Goal: Task Accomplishment & Management: Manage account settings

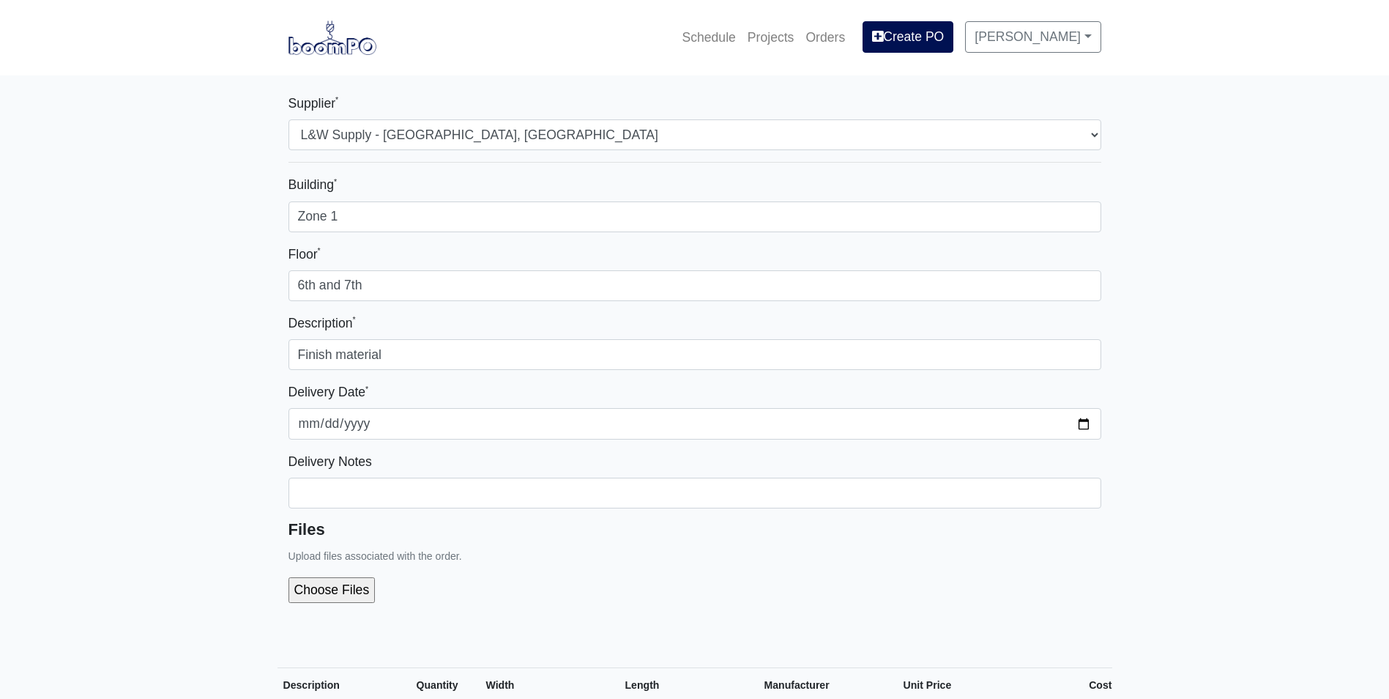
select select "1"
select select
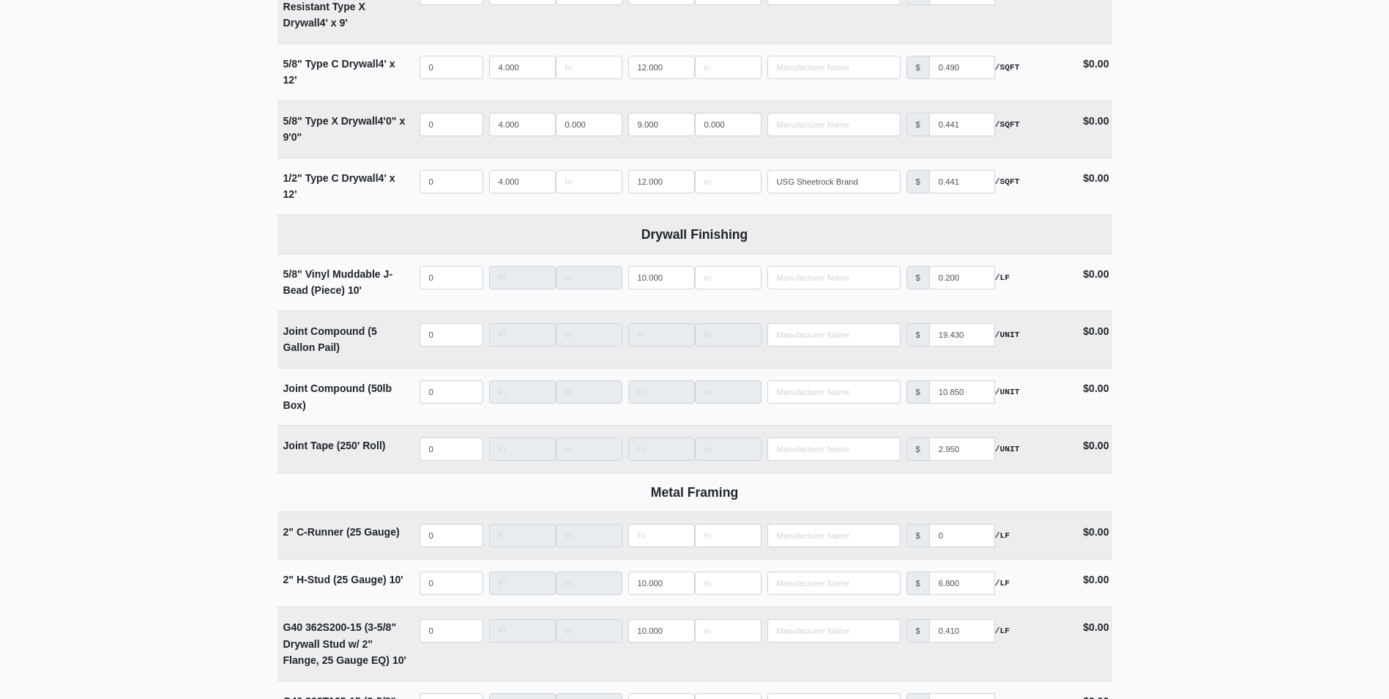
scroll to position [1172, 0]
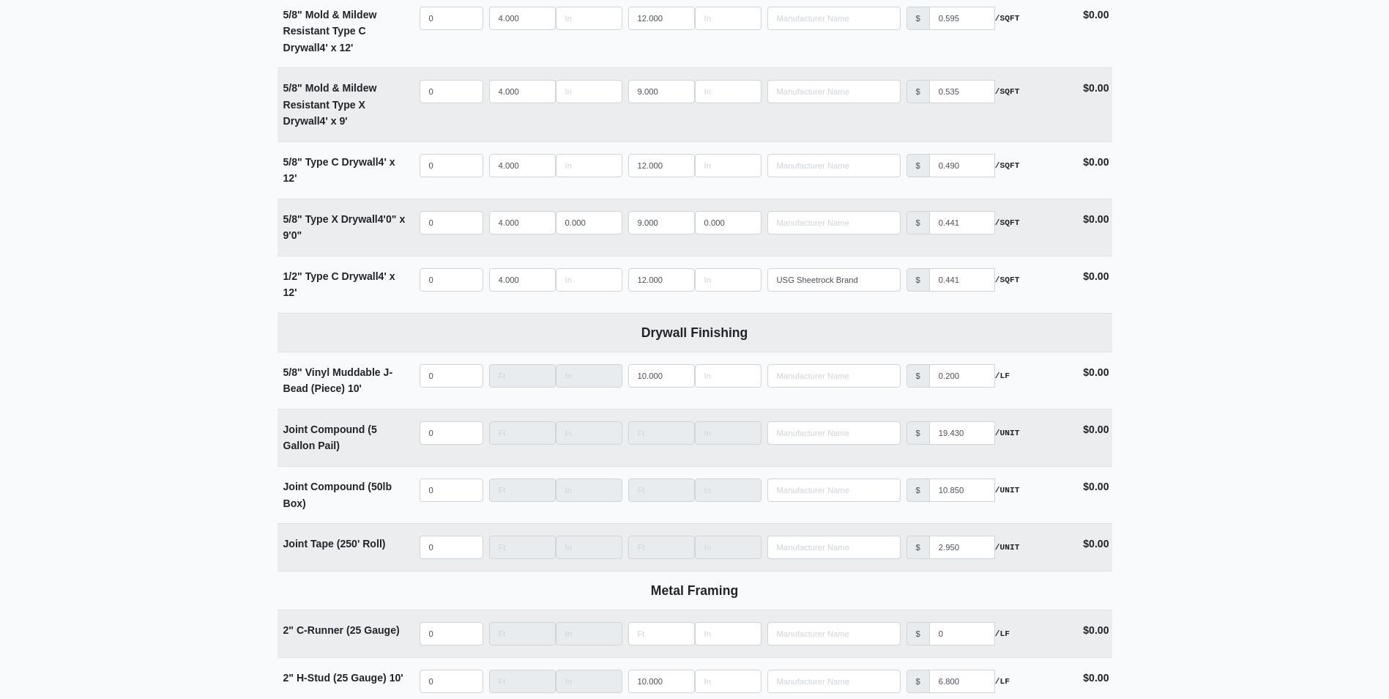
scroll to position [1099, 0]
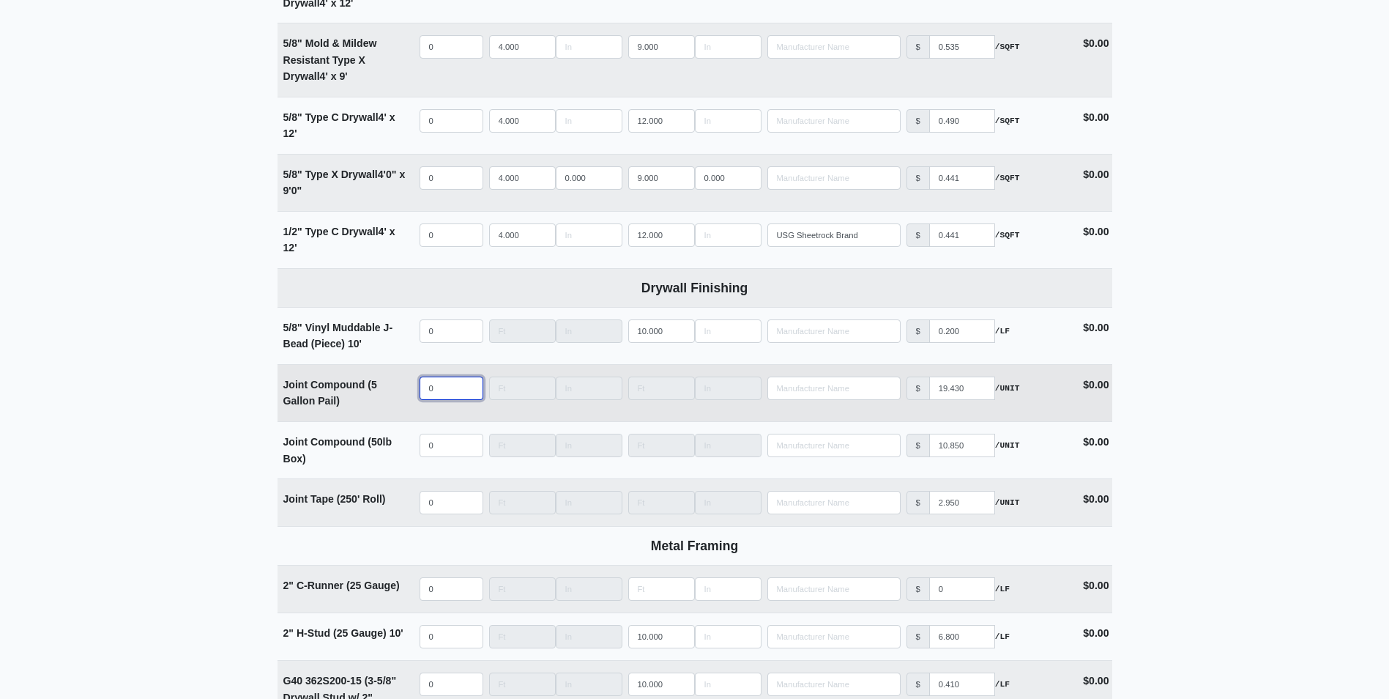
select select
click at [431, 395] on input "quantity" at bounding box center [452, 387] width 64 height 23
type input "5"
select select
type input "4"
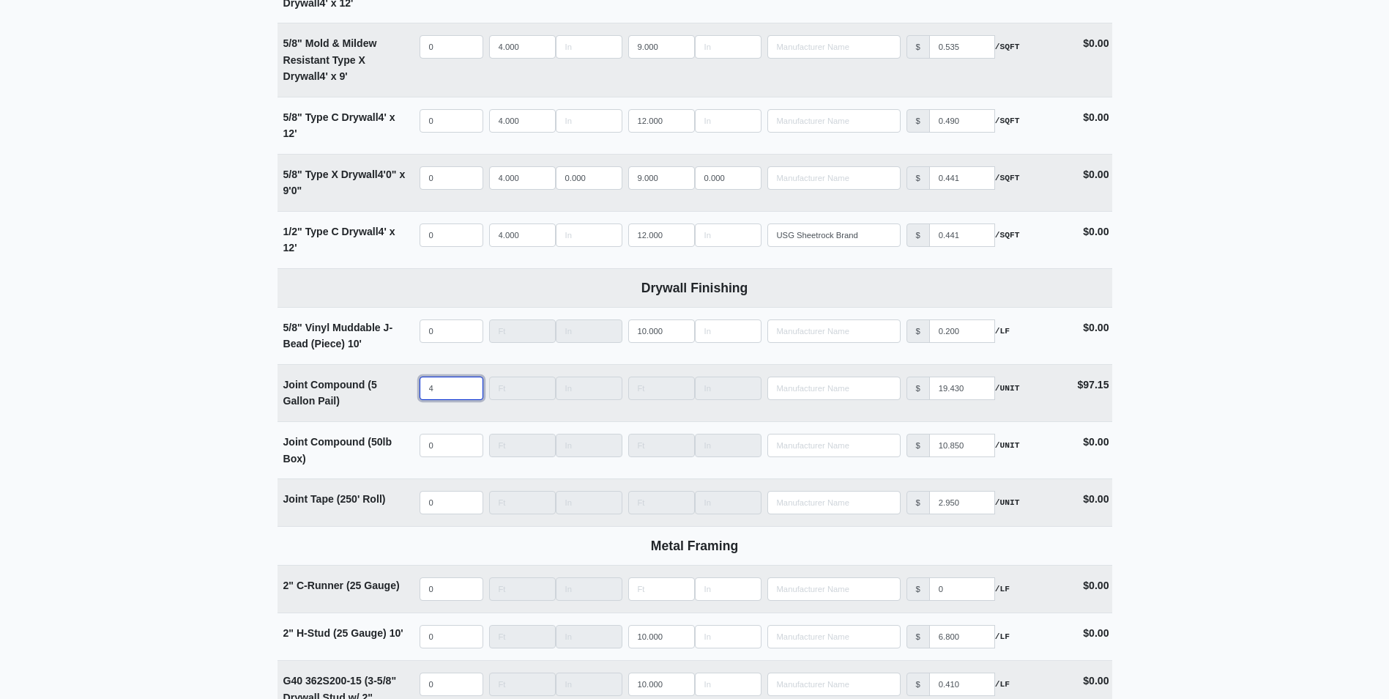
select select
type input "5"
select select
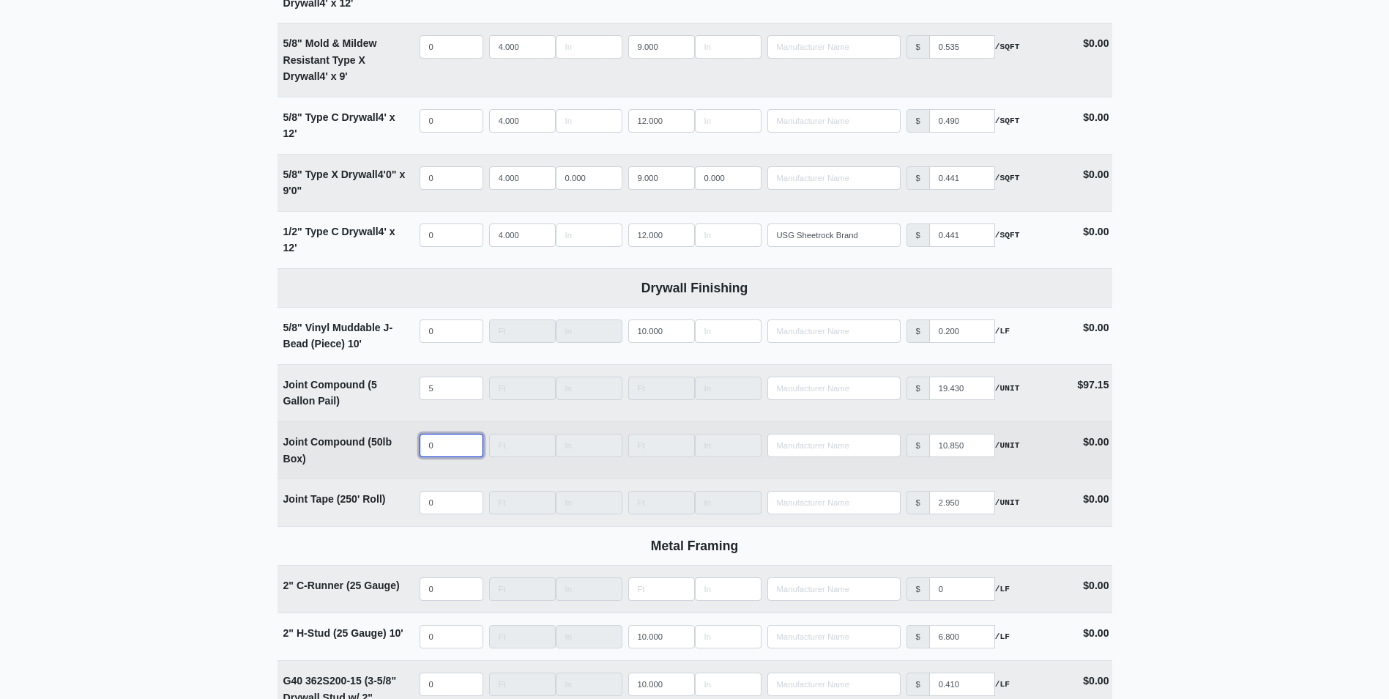
select select
click at [423, 441] on input "quantity" at bounding box center [452, 445] width 64 height 23
type input "1"
select select
type input "16"
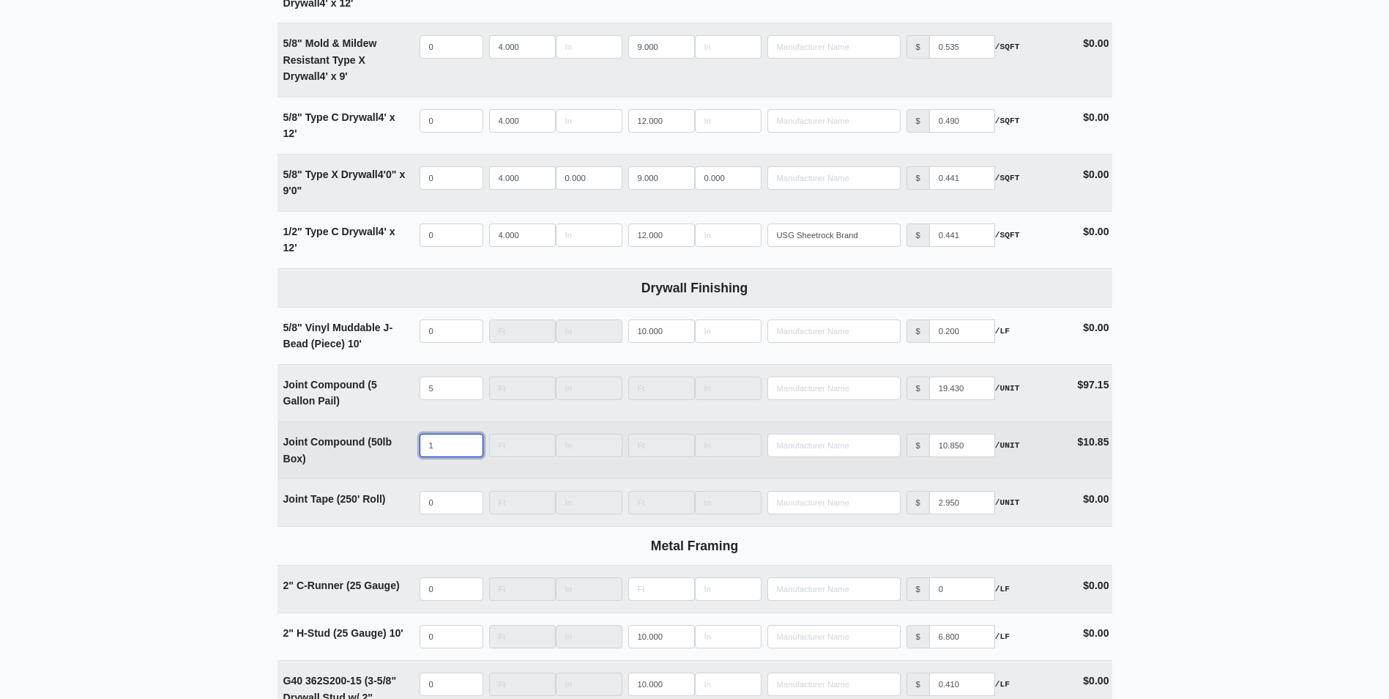
select select
type input "166"
select select
type input "166"
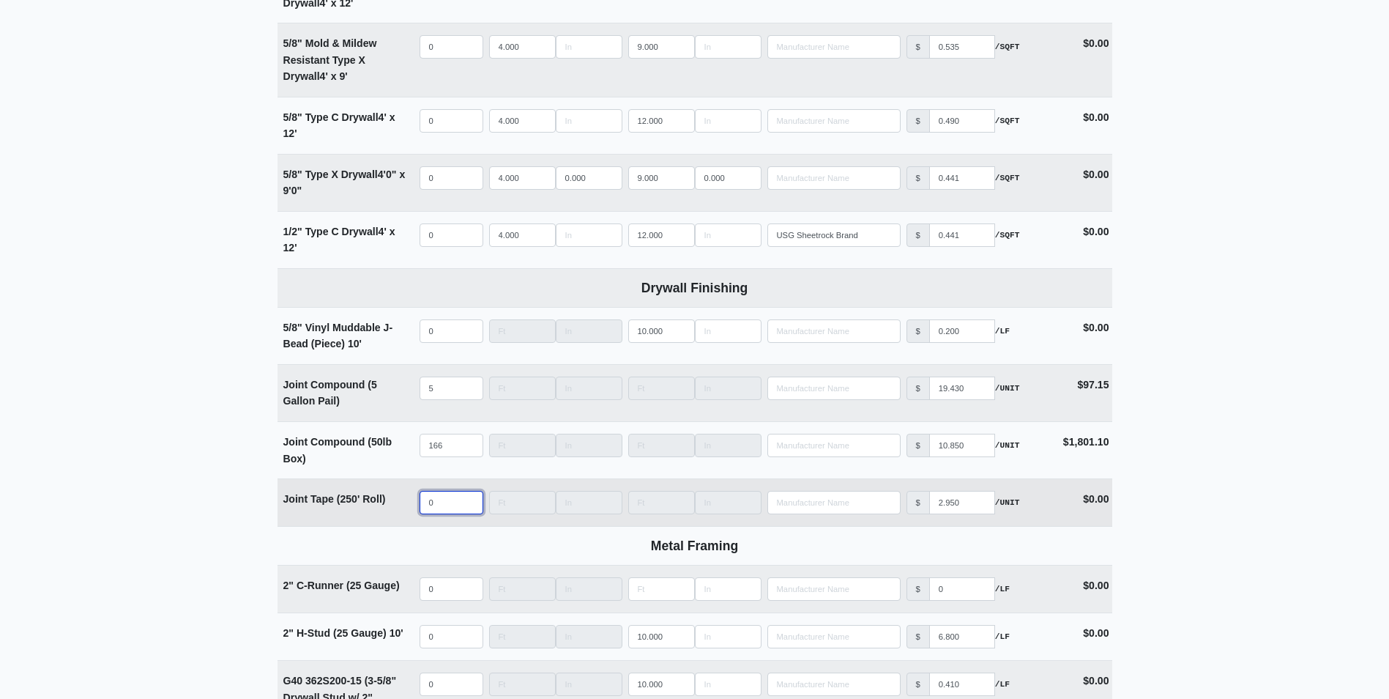
select select
click at [436, 502] on input "quantity" at bounding box center [452, 502] width 64 height 23
type input "8"
select select
type input "80"
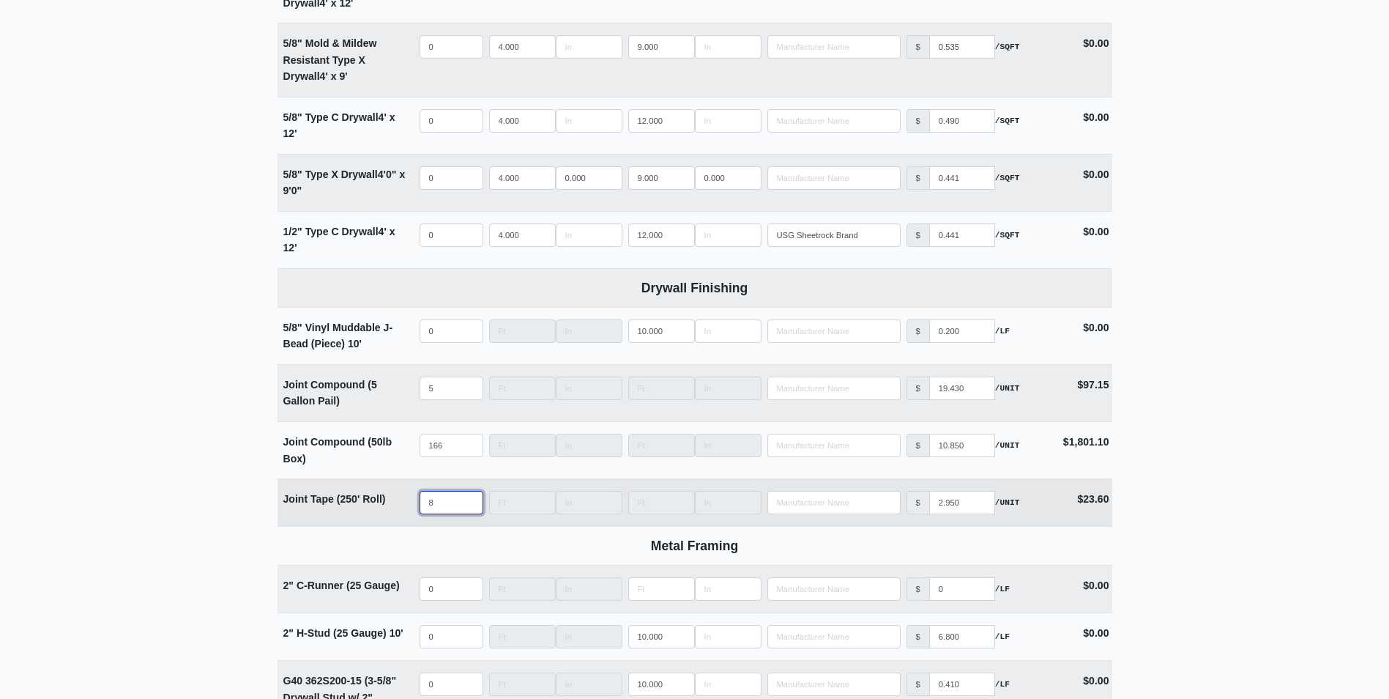
select select
type input "80"
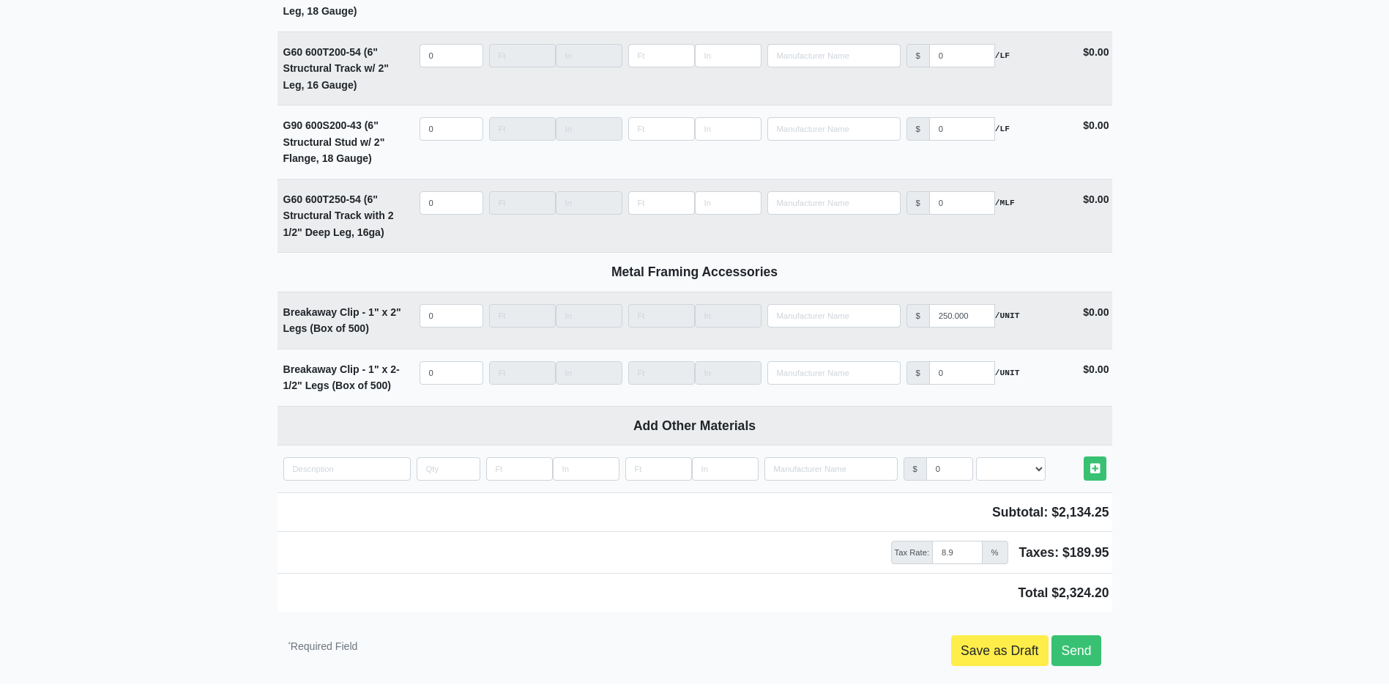
scroll to position [2665, 0]
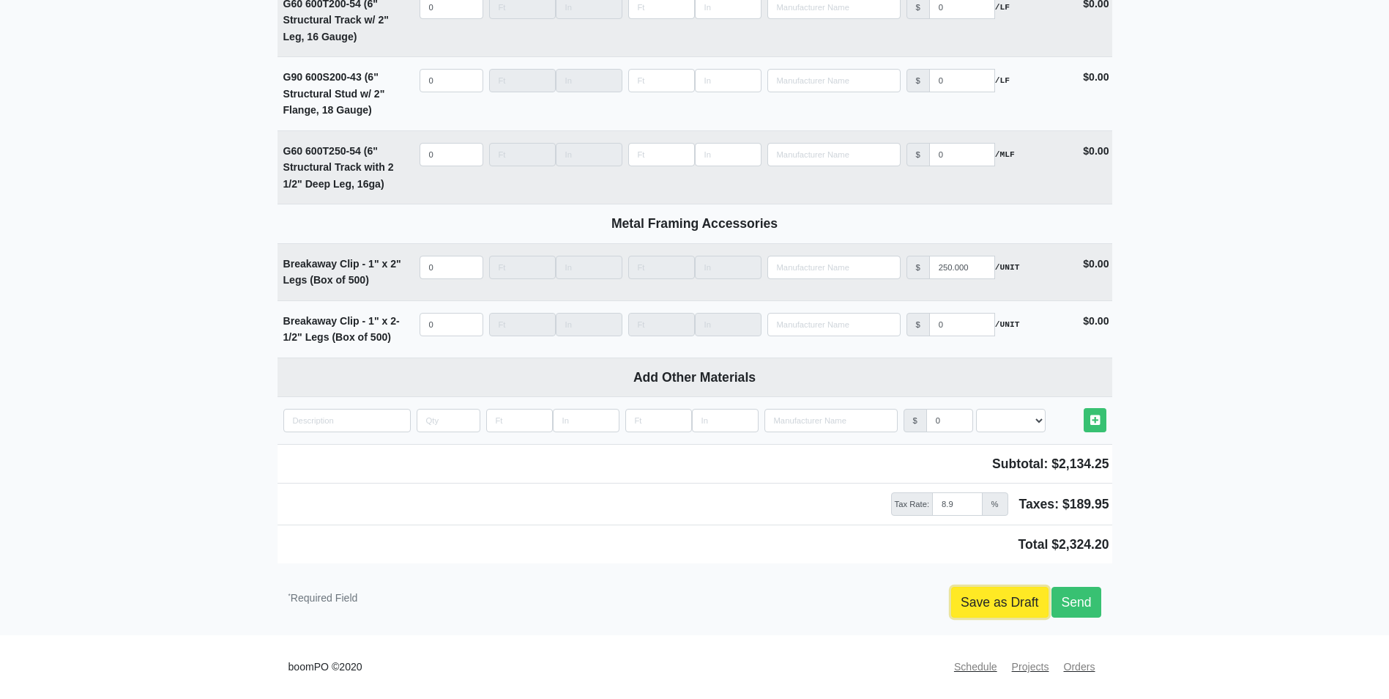
click at [1000, 606] on link "Save as Draft" at bounding box center [999, 602] width 97 height 31
type input "2025-08-18"
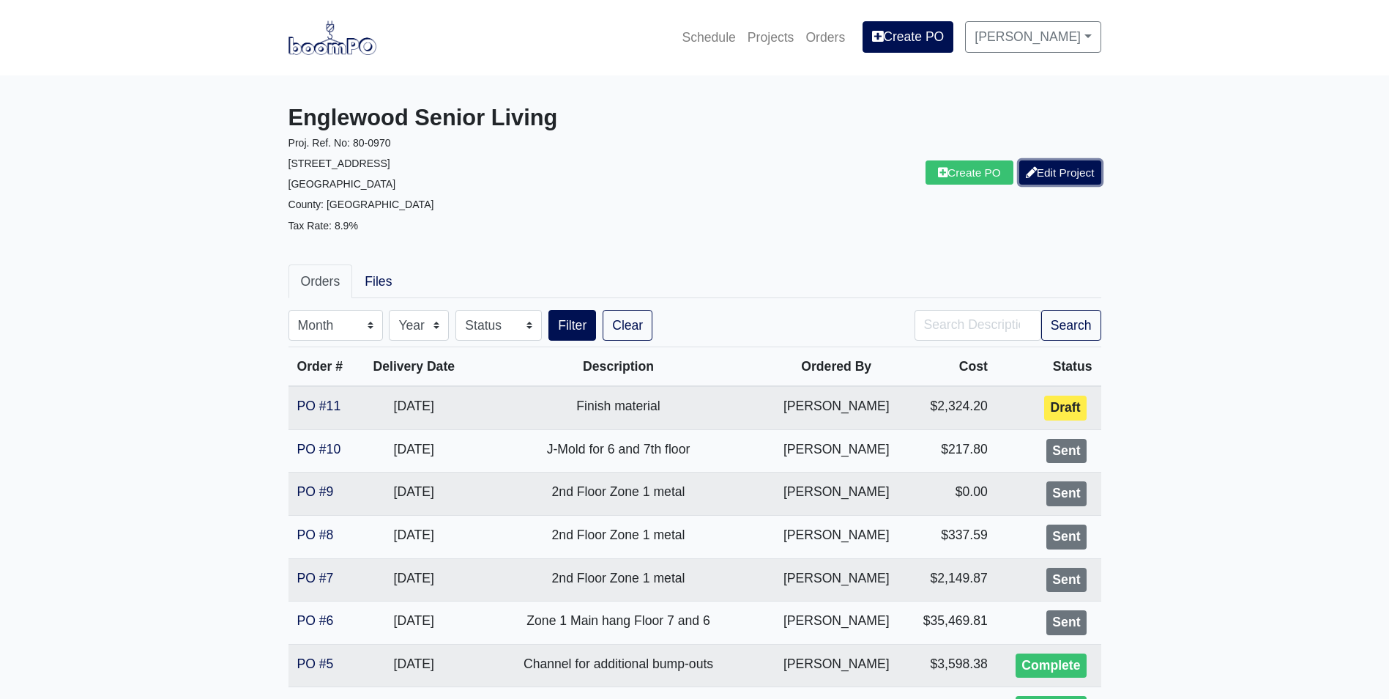
click at [1074, 175] on link "Edit Project" at bounding box center [1060, 172] width 82 height 24
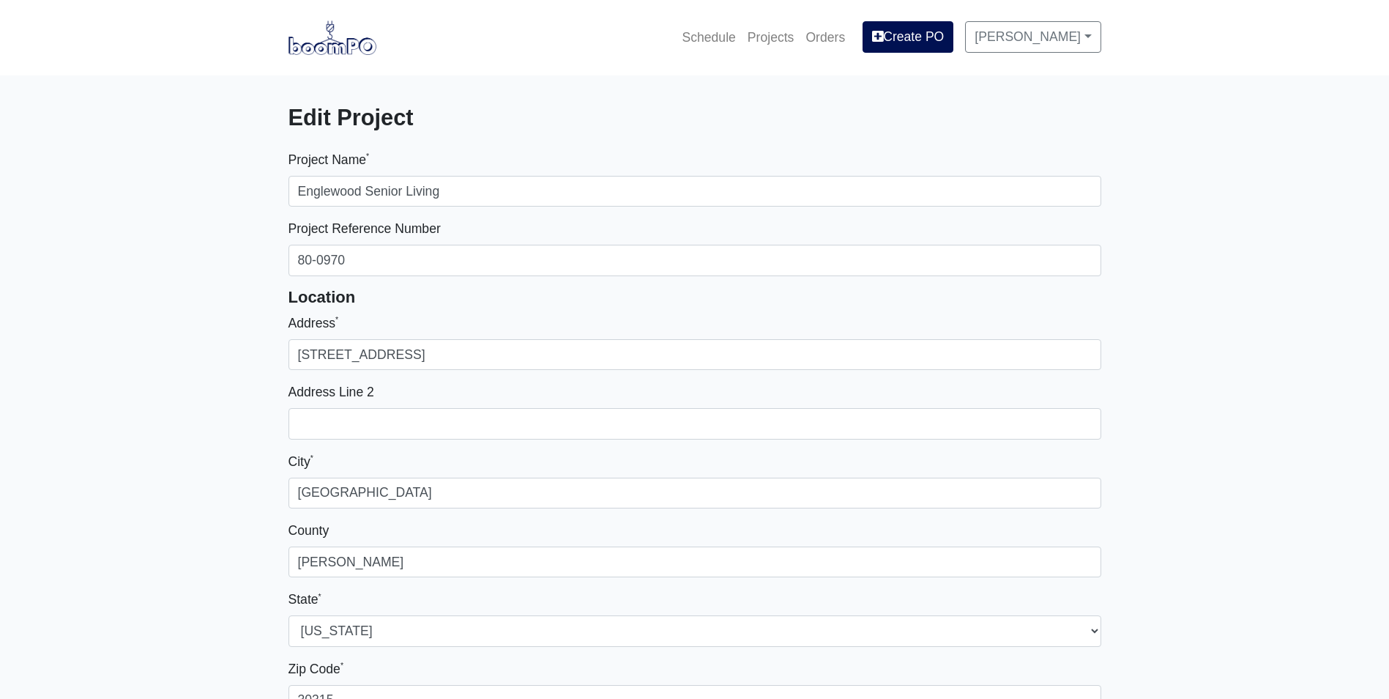
select select
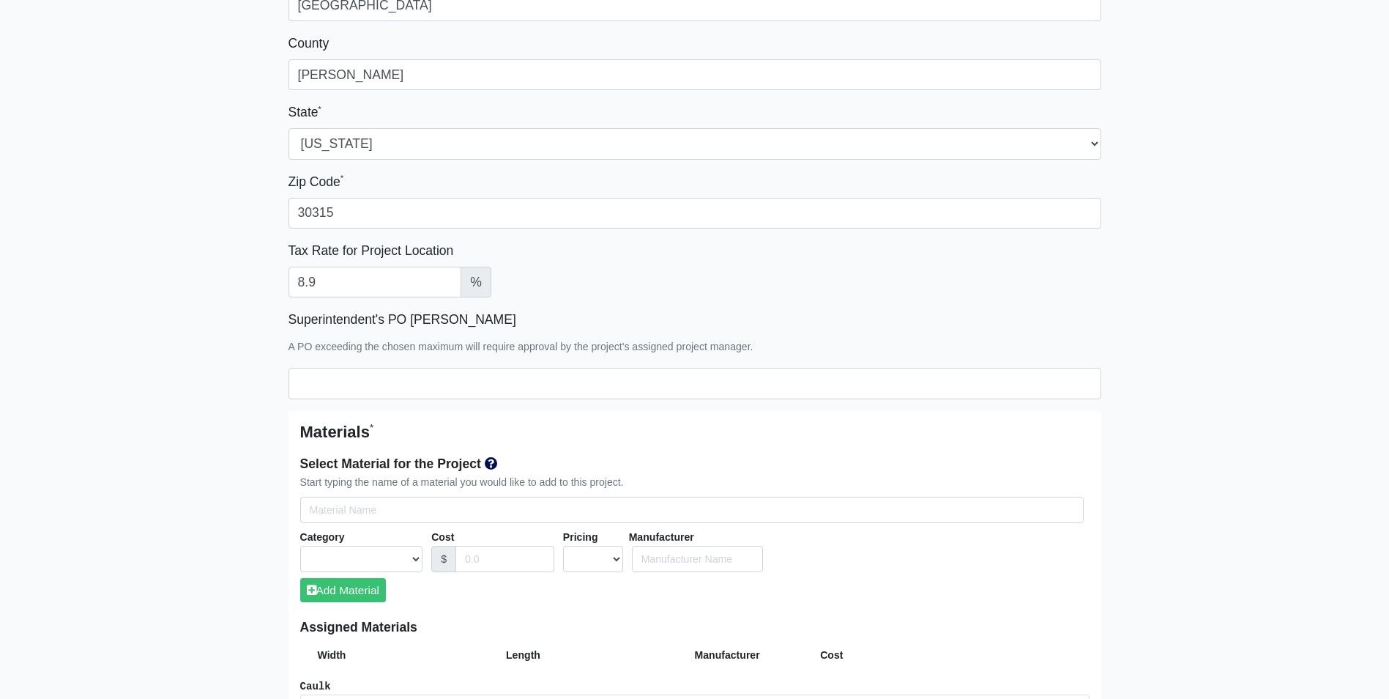
scroll to position [513, 0]
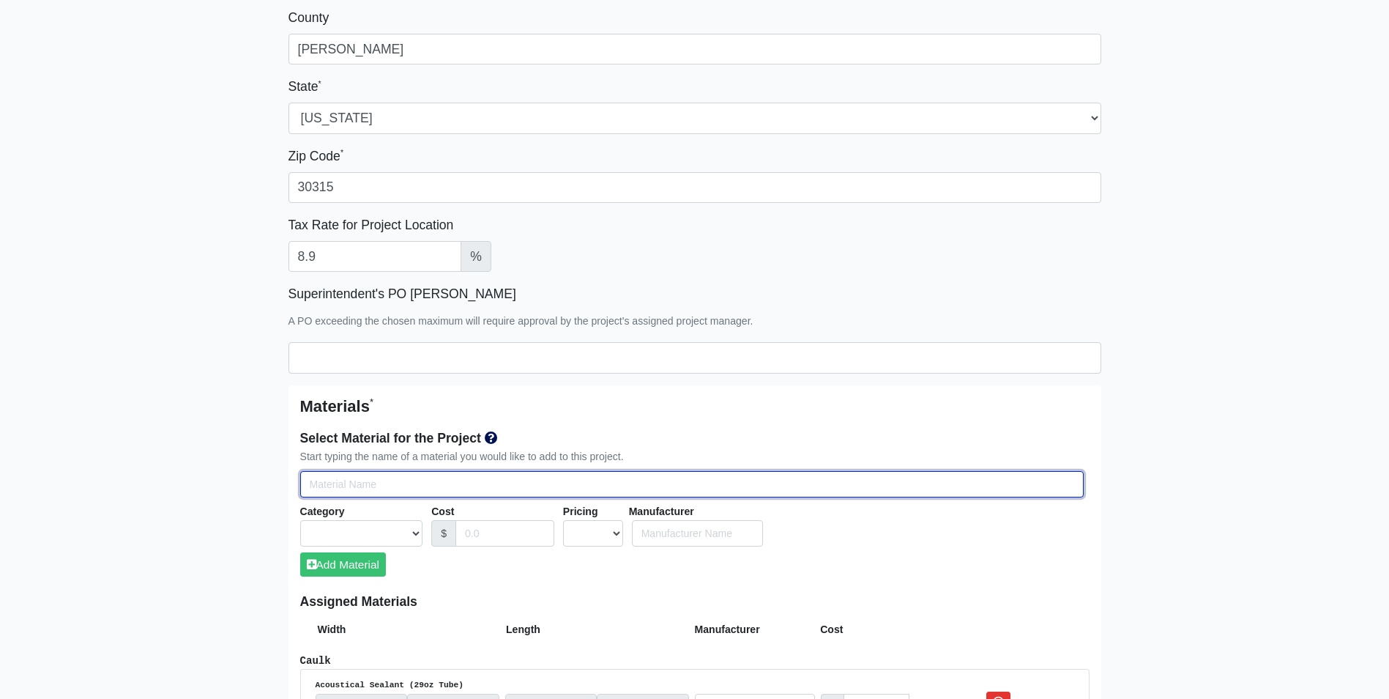
click at [318, 481] on input "Select Team Members for the Project" at bounding box center [692, 484] width 784 height 27
type input "c"
select select
type input "co"
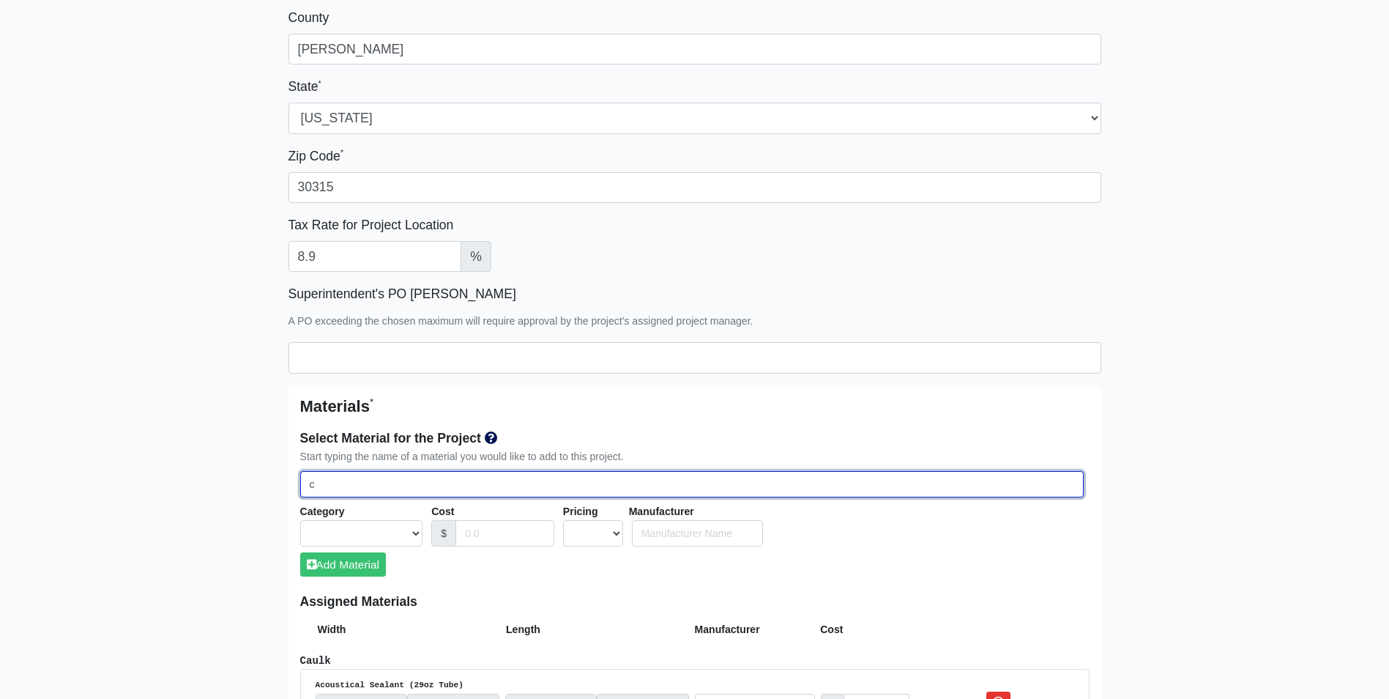
select select
type input "cor"
select select
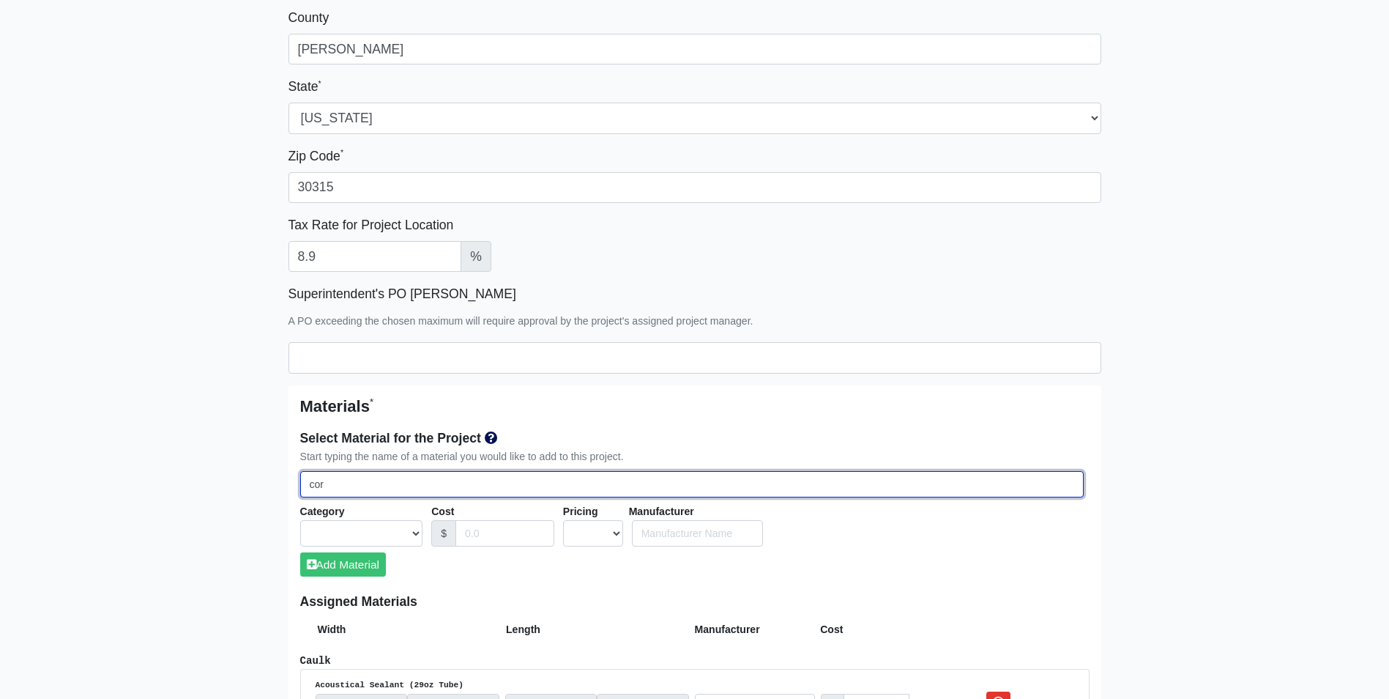
type input "corn"
select select
type input "corne"
select select
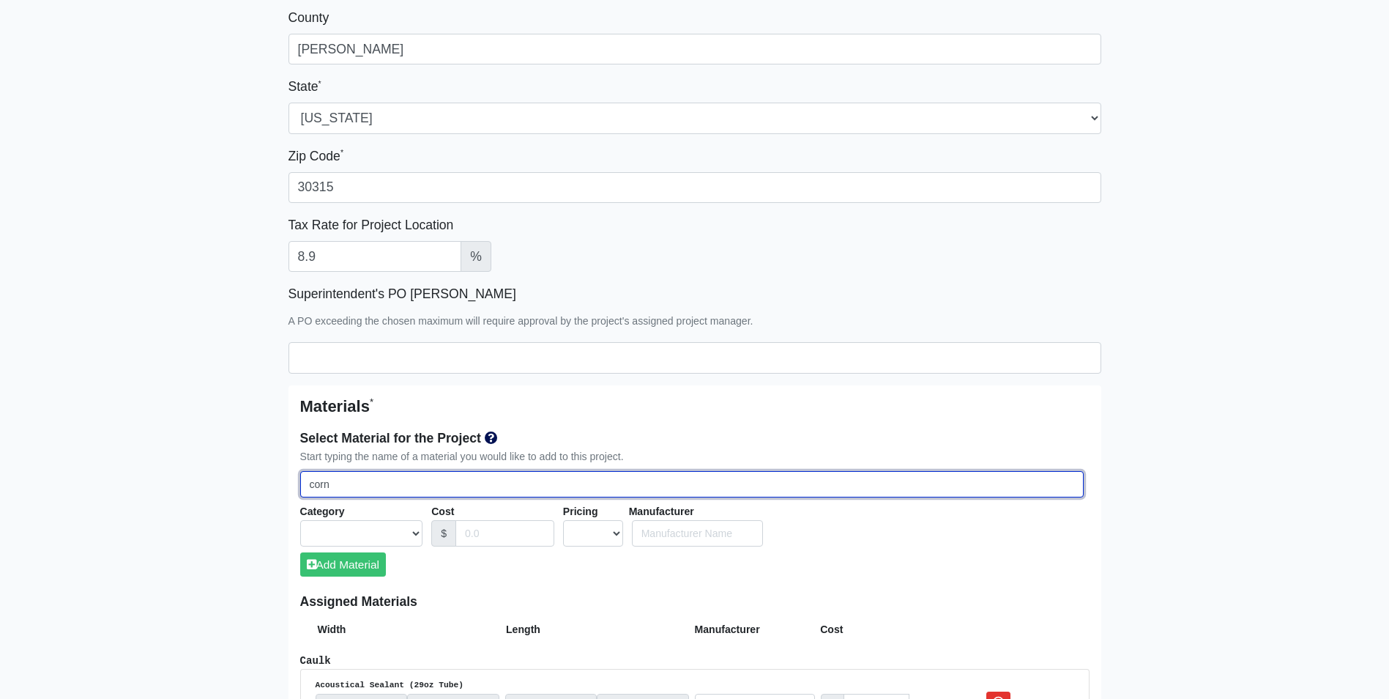
select select
type input "corner"
select select
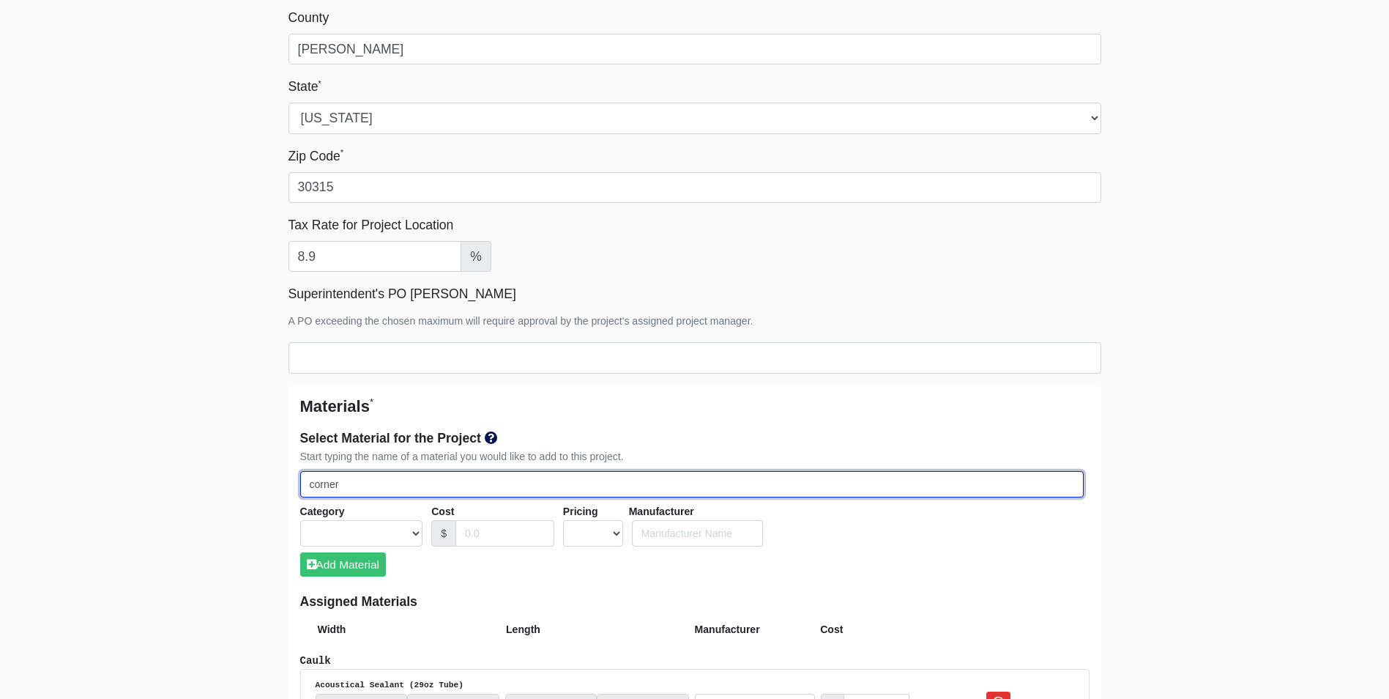
select select
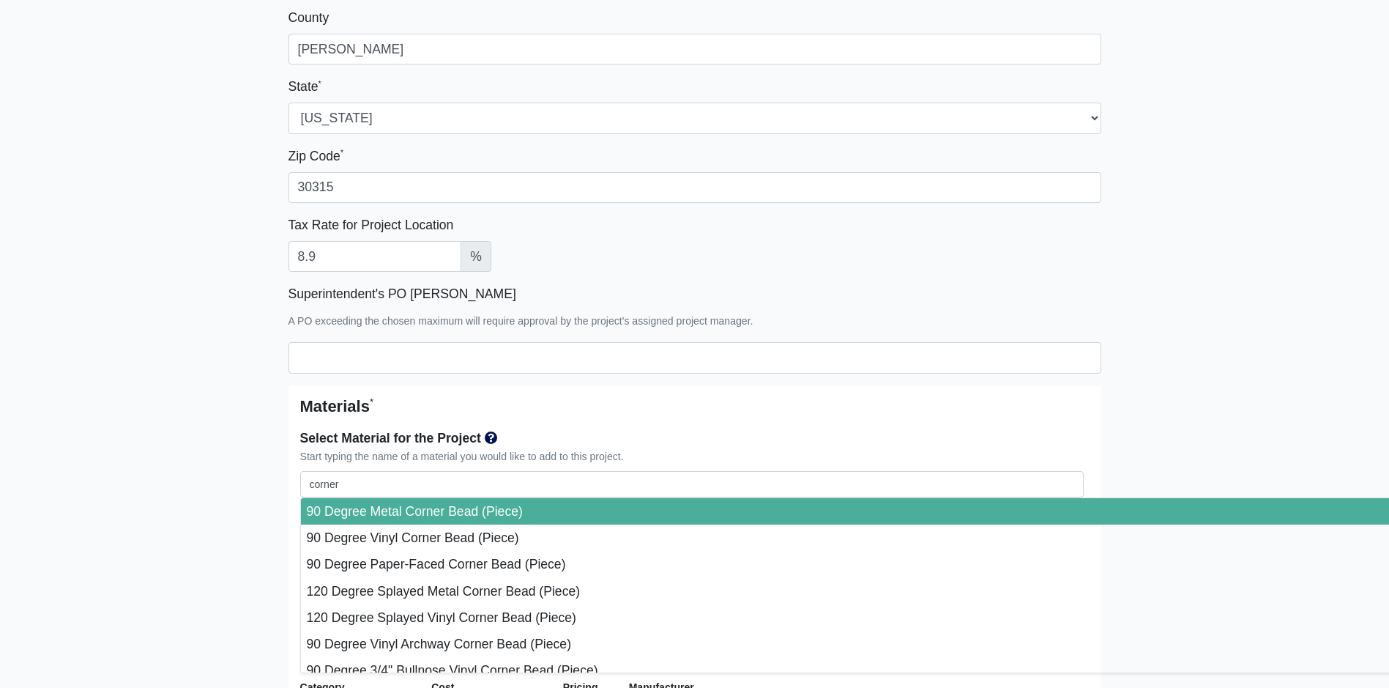
type input "90 Degree Metal Corner Bead (Piece)"
select select "[object Object]"
select select "1"
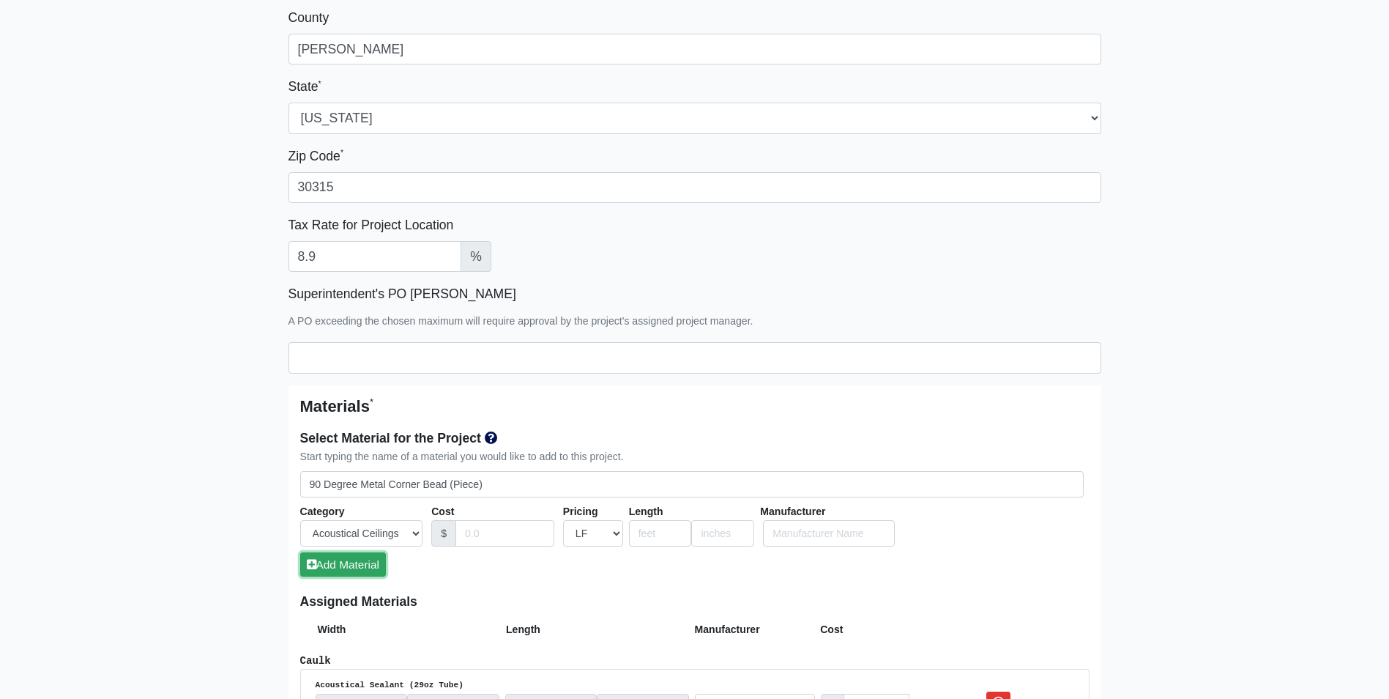
click at [333, 559] on button "Add Material" at bounding box center [343, 564] width 86 height 24
select select
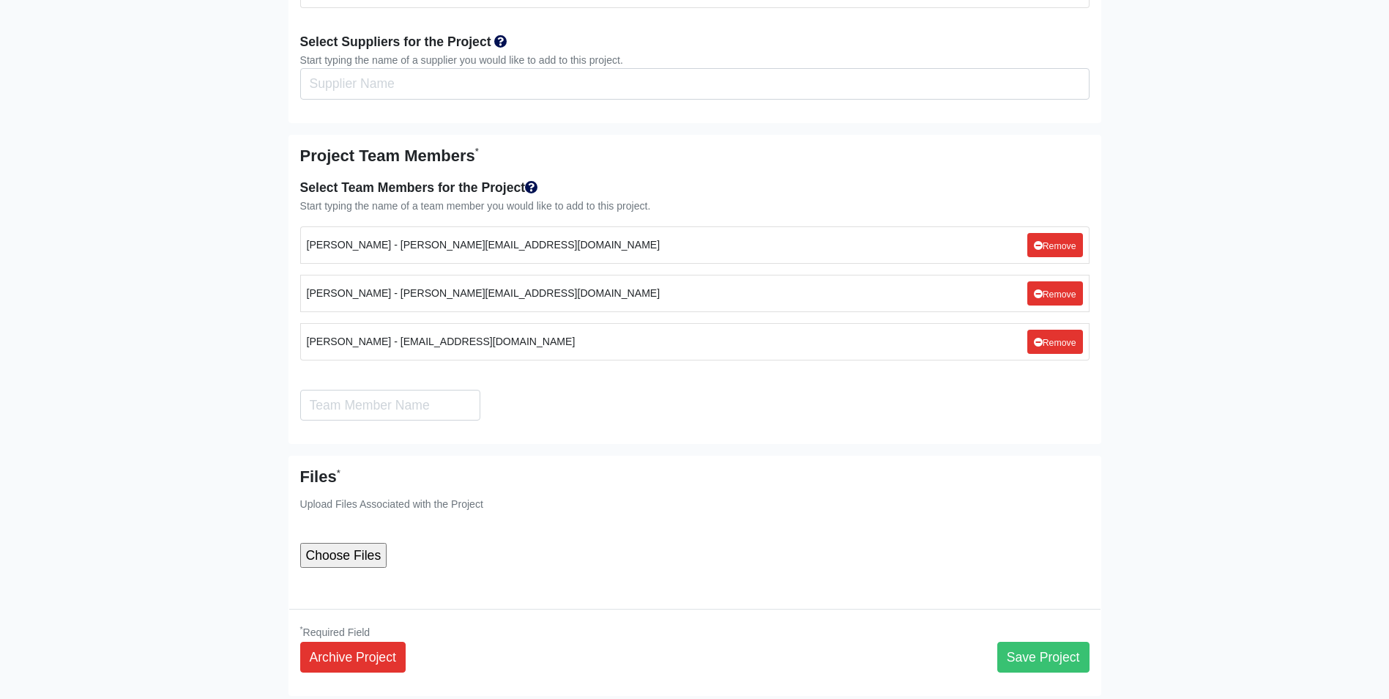
scroll to position [3660, 0]
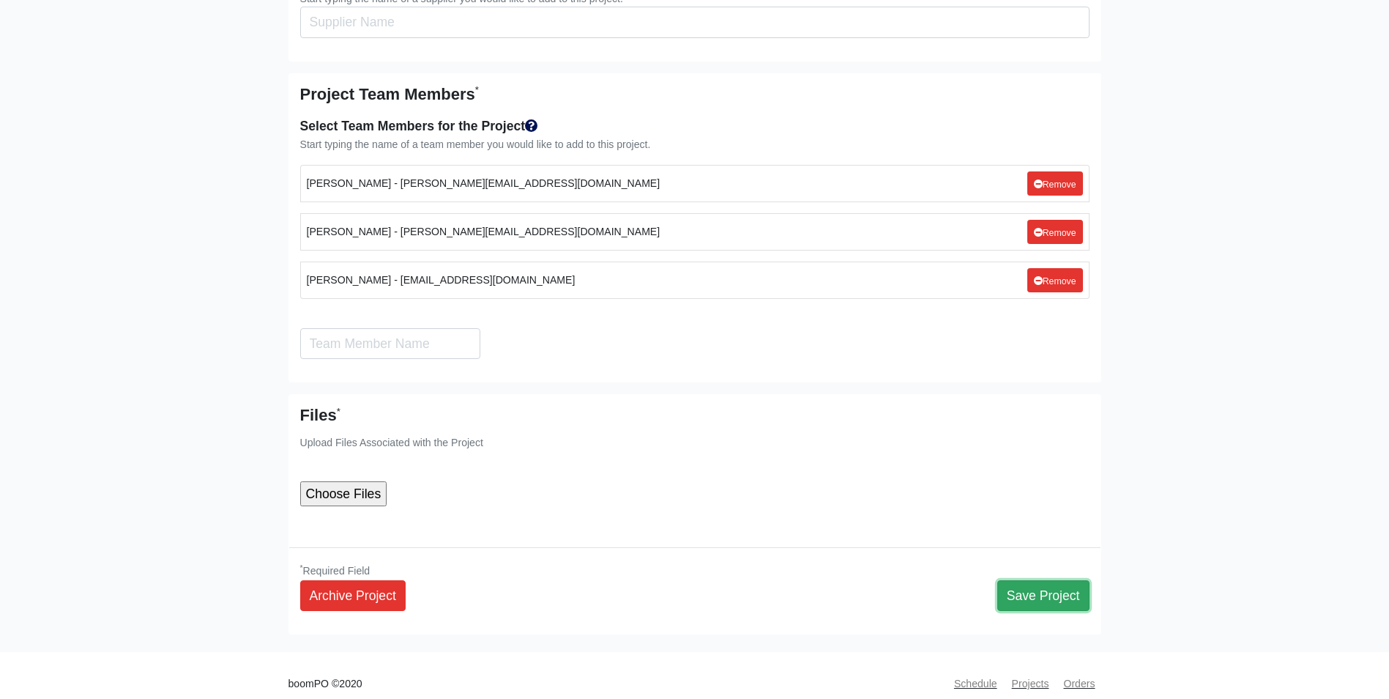
click at [1038, 590] on button "Save Project" at bounding box center [1043, 595] width 92 height 31
select select
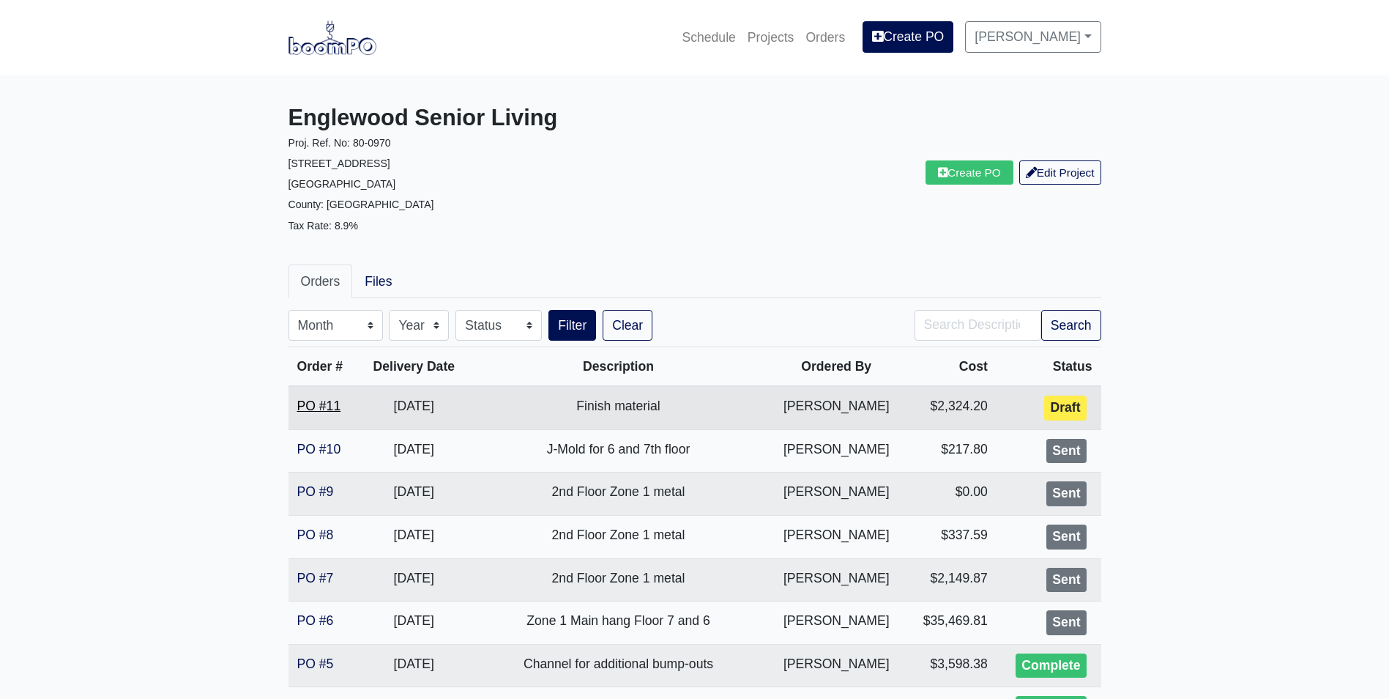
click at [324, 404] on link "PO #11" at bounding box center [319, 405] width 44 height 15
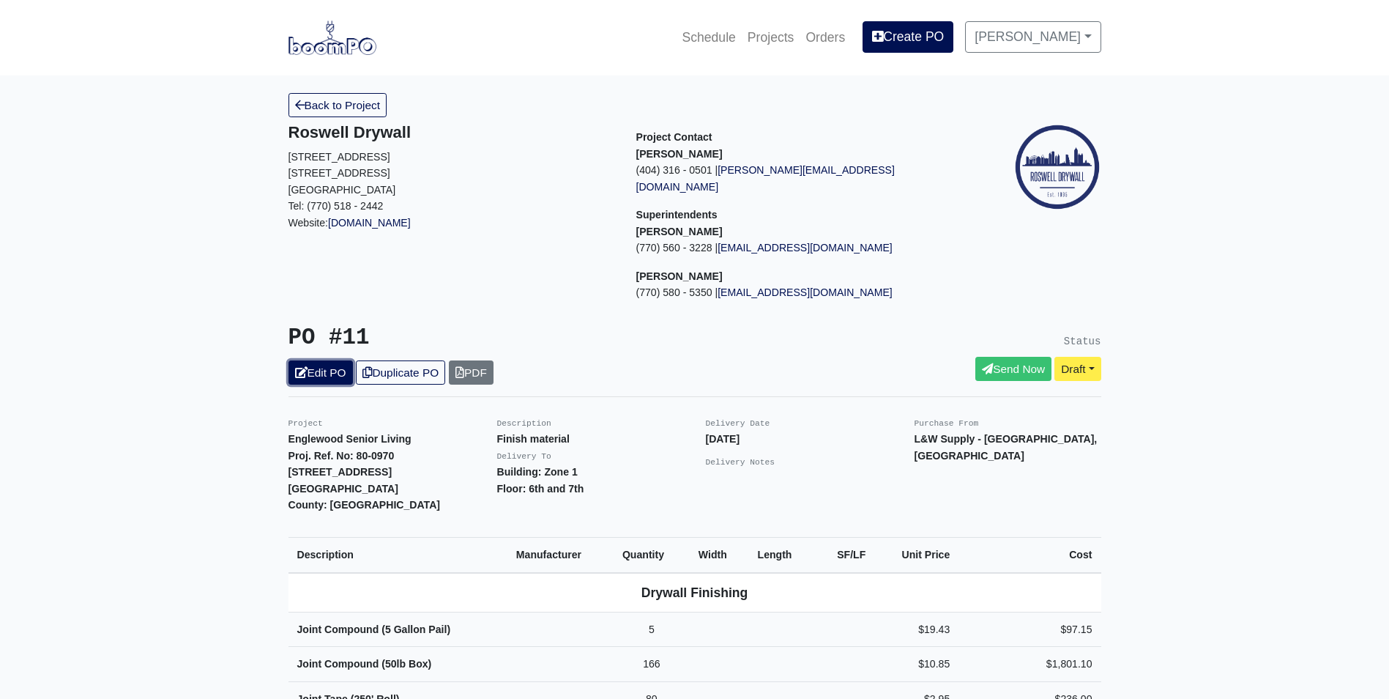
click at [333, 363] on link "Edit PO" at bounding box center [321, 372] width 64 height 24
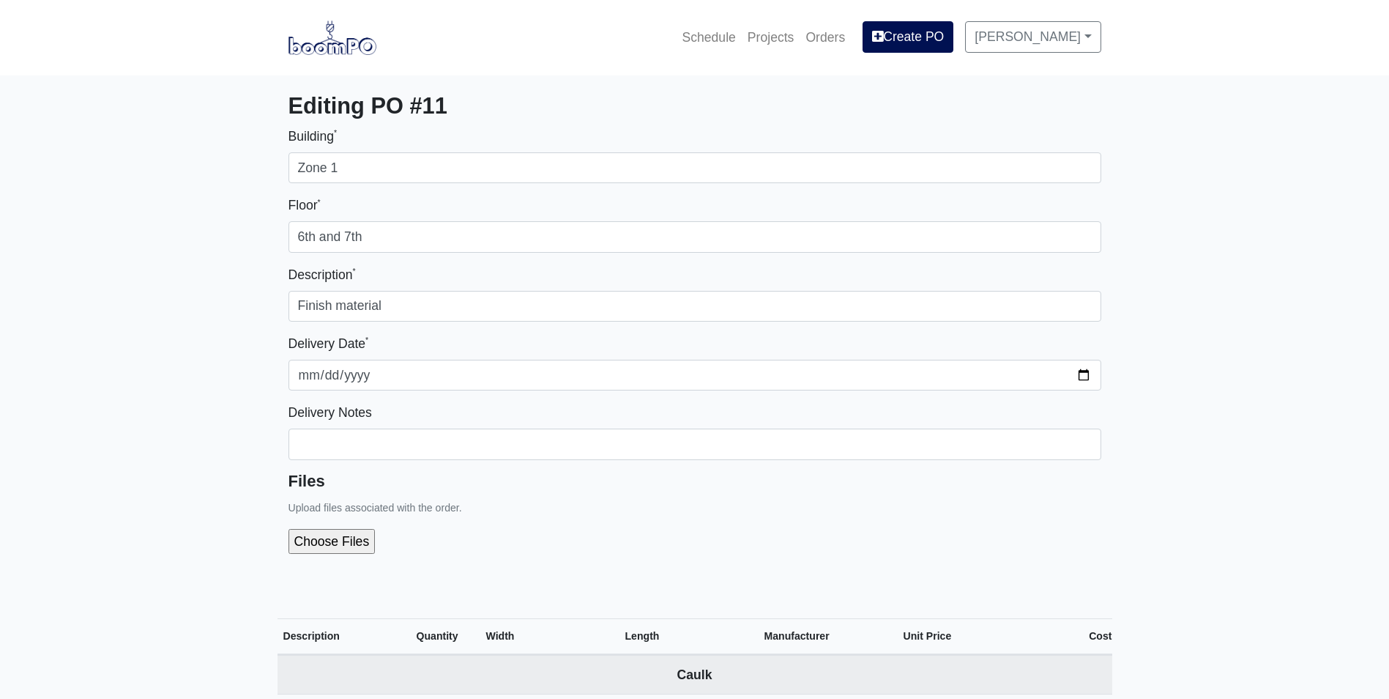
select select
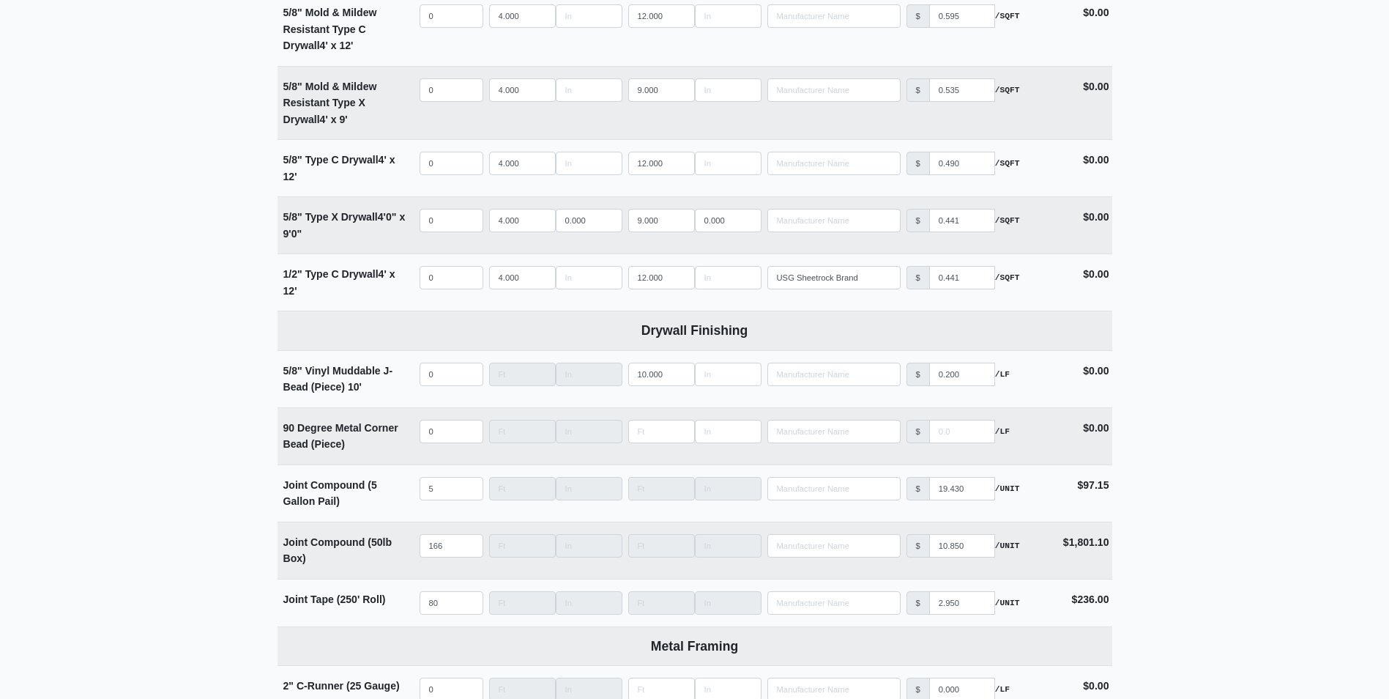
scroll to position [1025, 0]
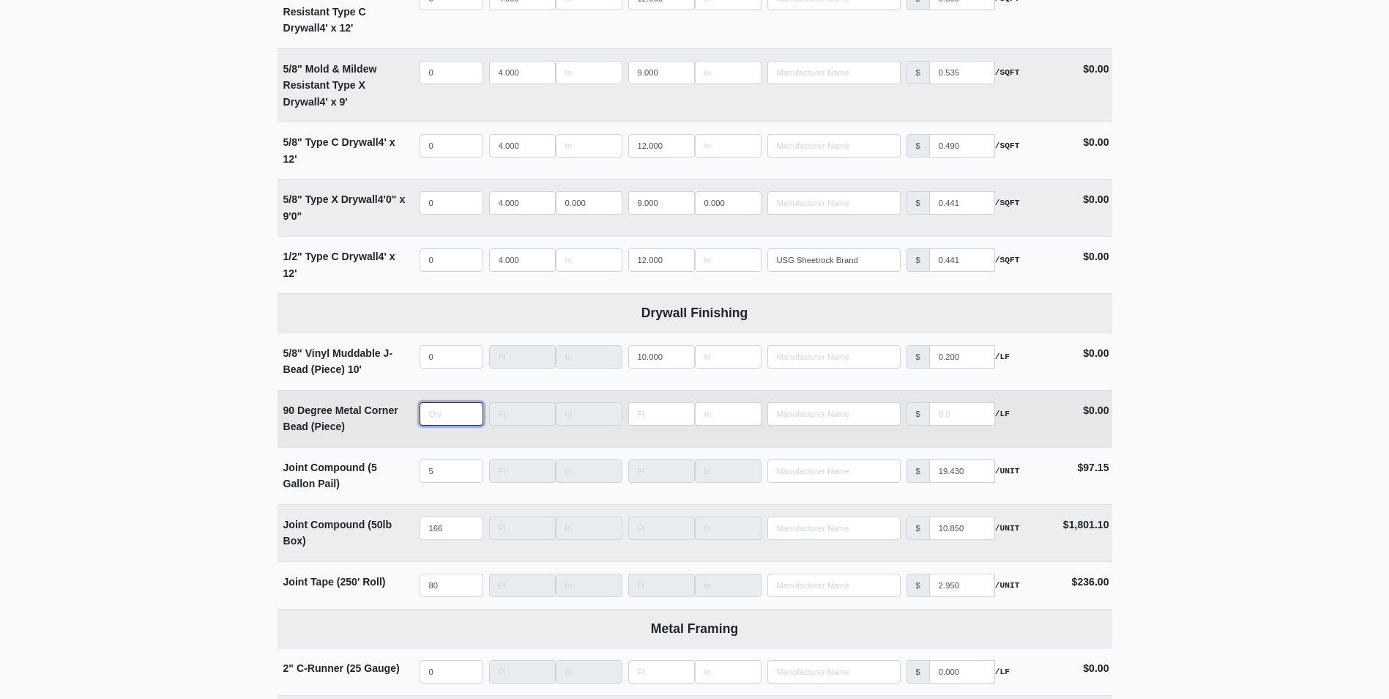
click at [438, 417] on input "quantity" at bounding box center [452, 413] width 64 height 23
type input "1"
type input "0"
type input "150"
type input "9"
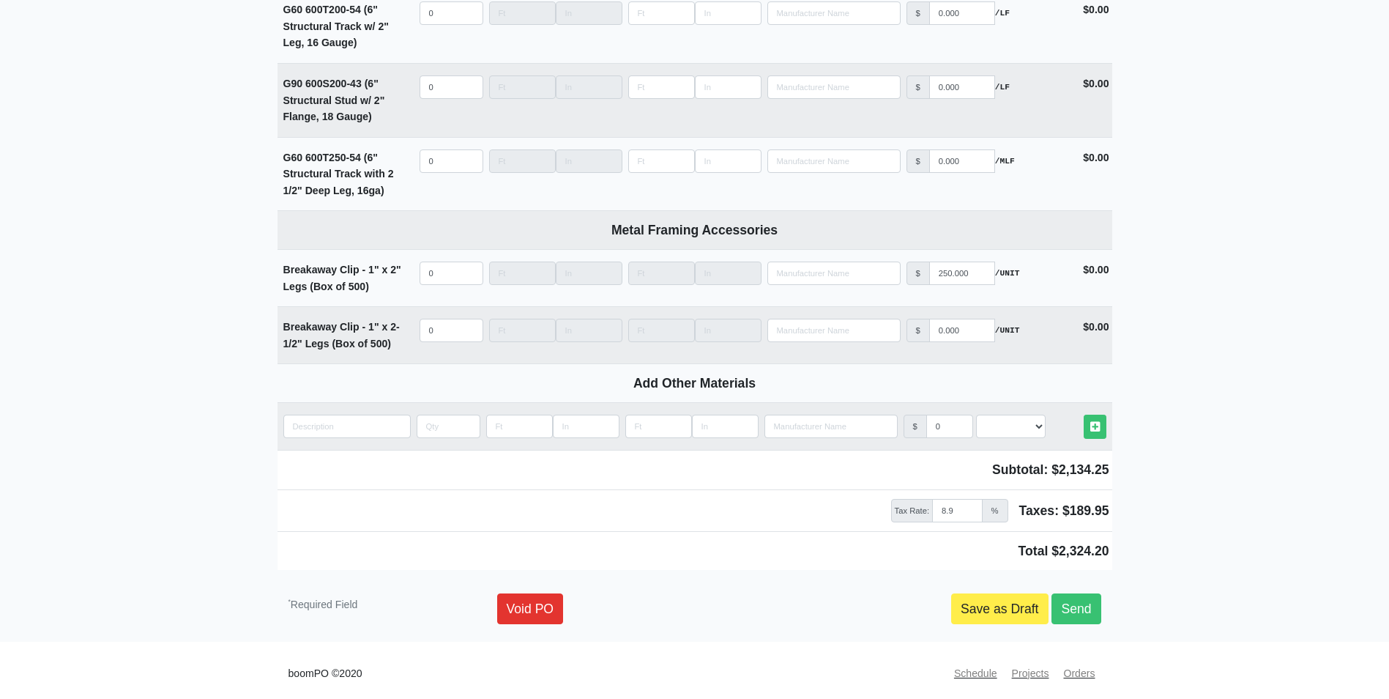
scroll to position [2673, 0]
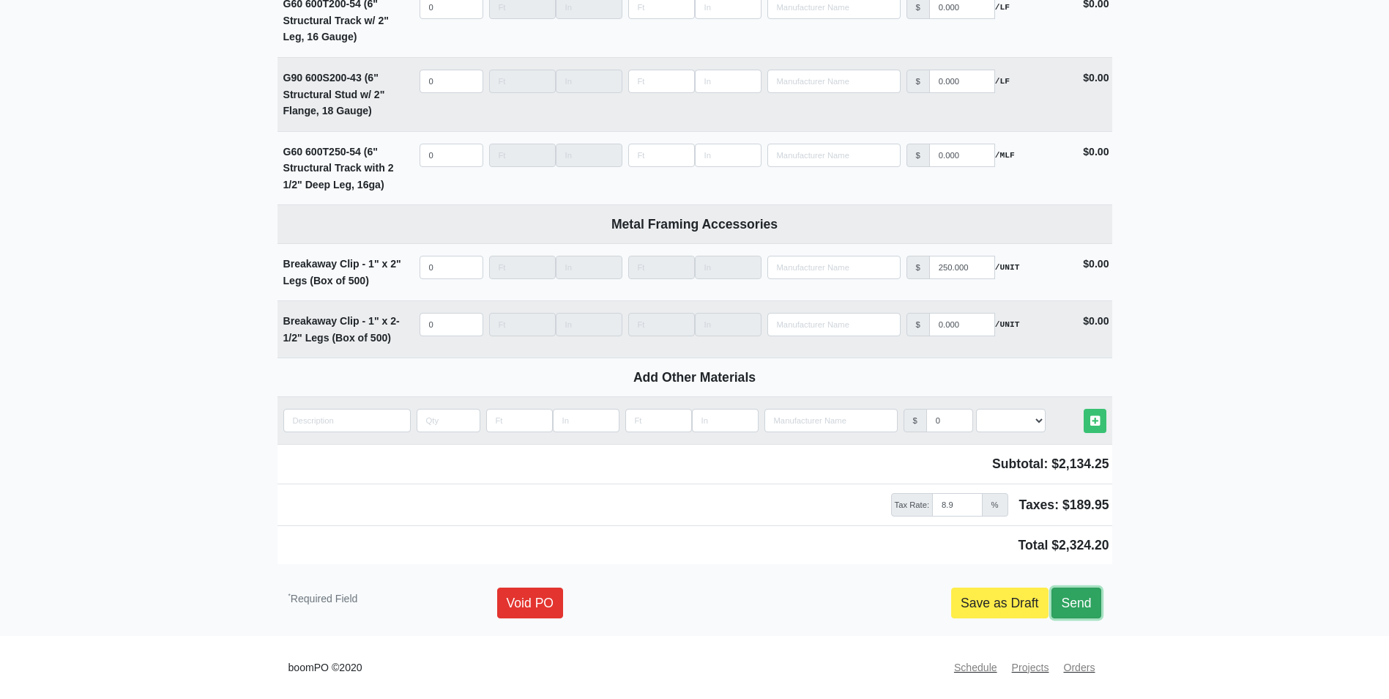
click at [1074, 597] on link "Send" at bounding box center [1076, 602] width 49 height 31
